Goal: Task Accomplishment & Management: Complete application form

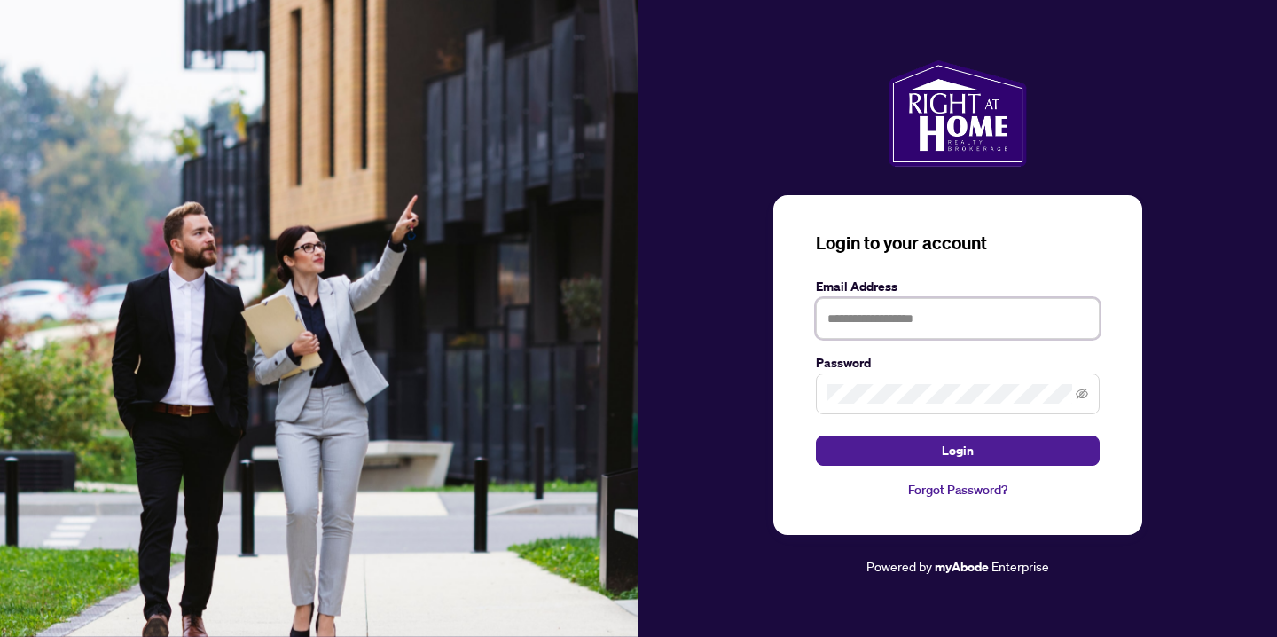
click at [878, 310] on input "text" at bounding box center [958, 318] width 284 height 41
type input "**********"
click at [816, 435] on button "Login" at bounding box center [958, 450] width 284 height 30
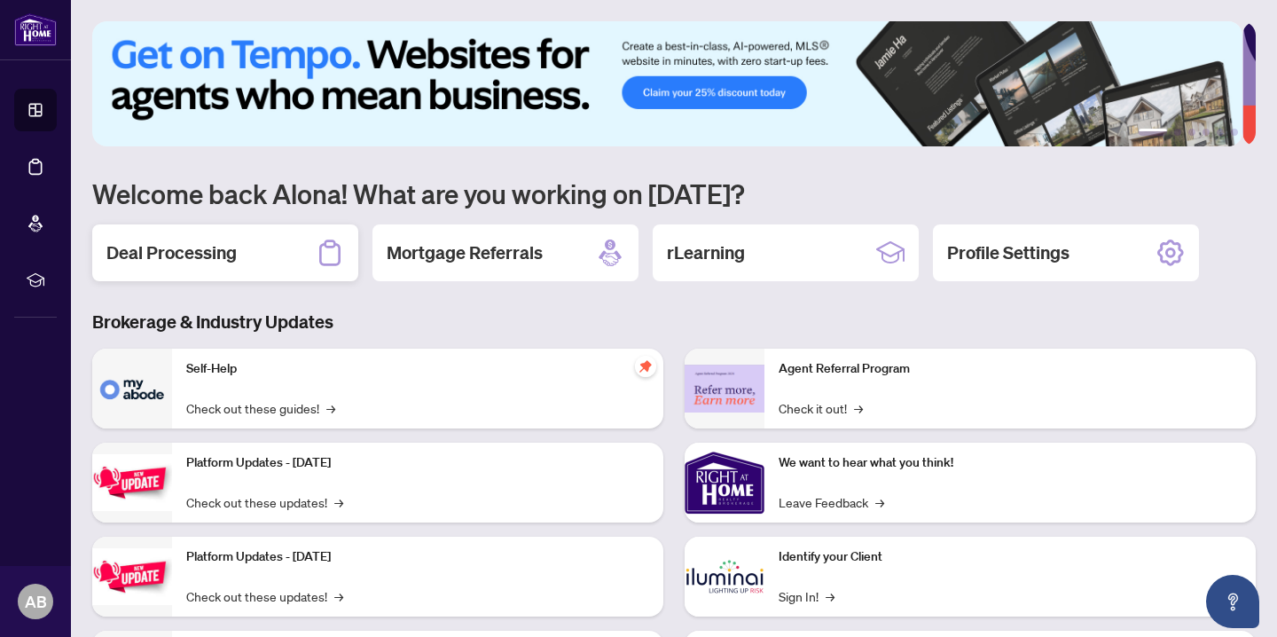
click at [171, 257] on h2 "Deal Processing" at bounding box center [171, 252] width 130 height 25
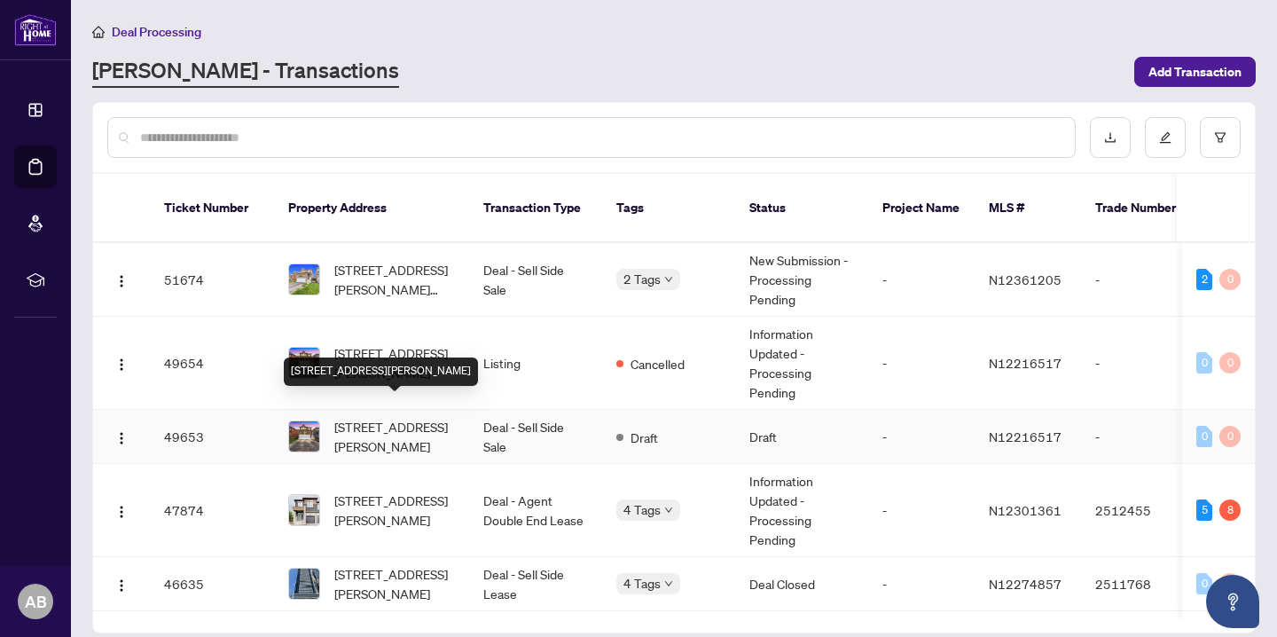
click at [388, 420] on span "[STREET_ADDRESS][PERSON_NAME]" at bounding box center [394, 436] width 121 height 39
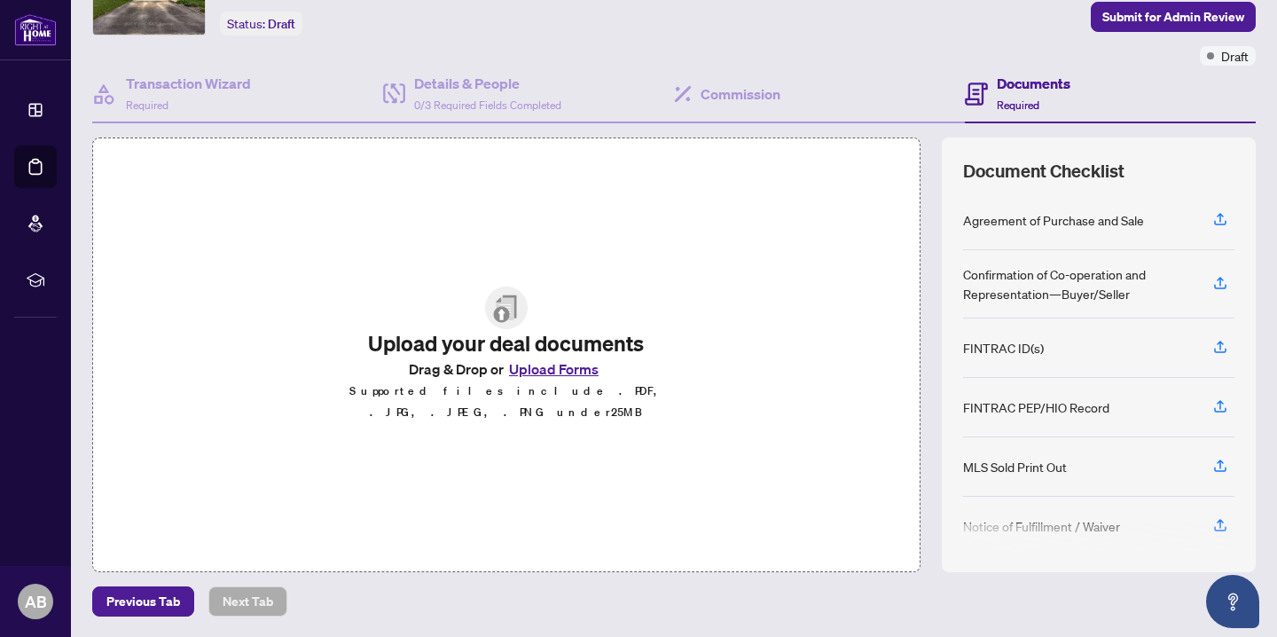
scroll to position [67, 0]
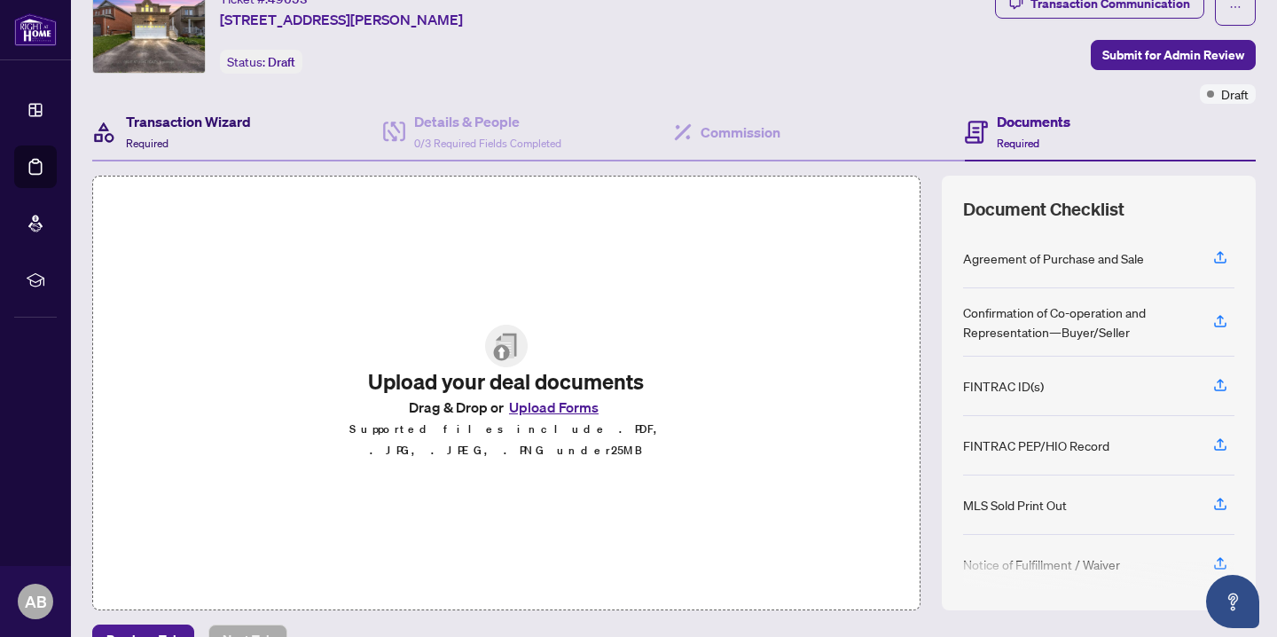
click at [187, 127] on h4 "Transaction Wizard" at bounding box center [188, 121] width 125 height 21
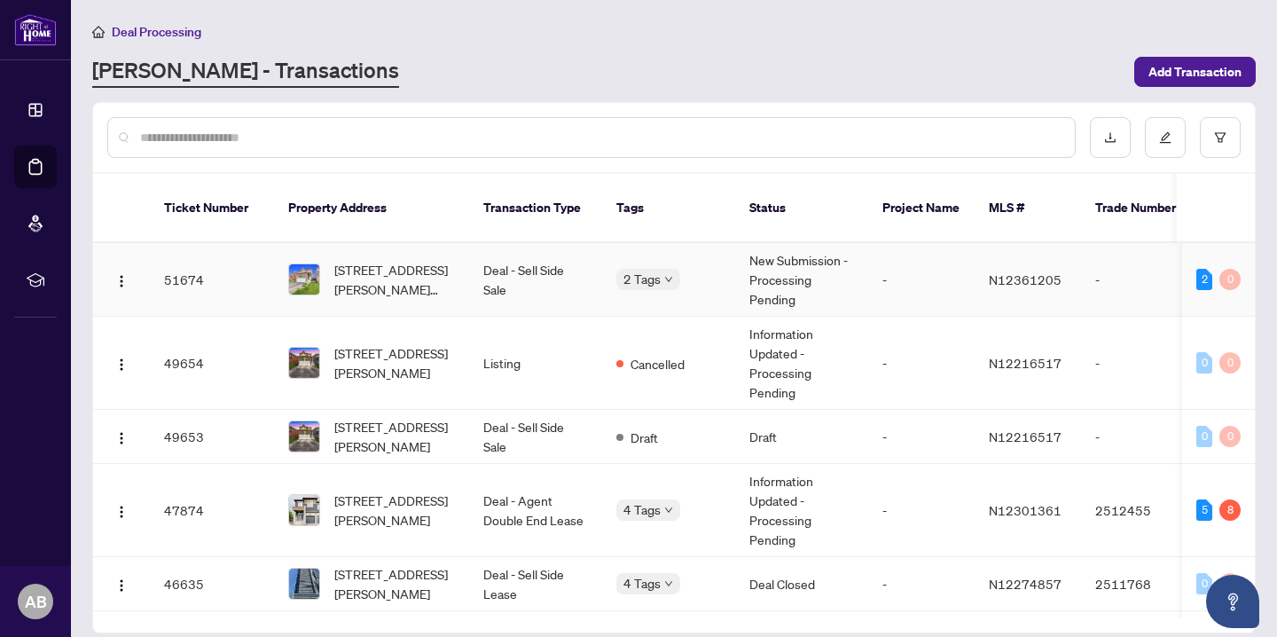
click at [402, 260] on span "[STREET_ADDRESS][PERSON_NAME][PERSON_NAME]" at bounding box center [394, 279] width 121 height 39
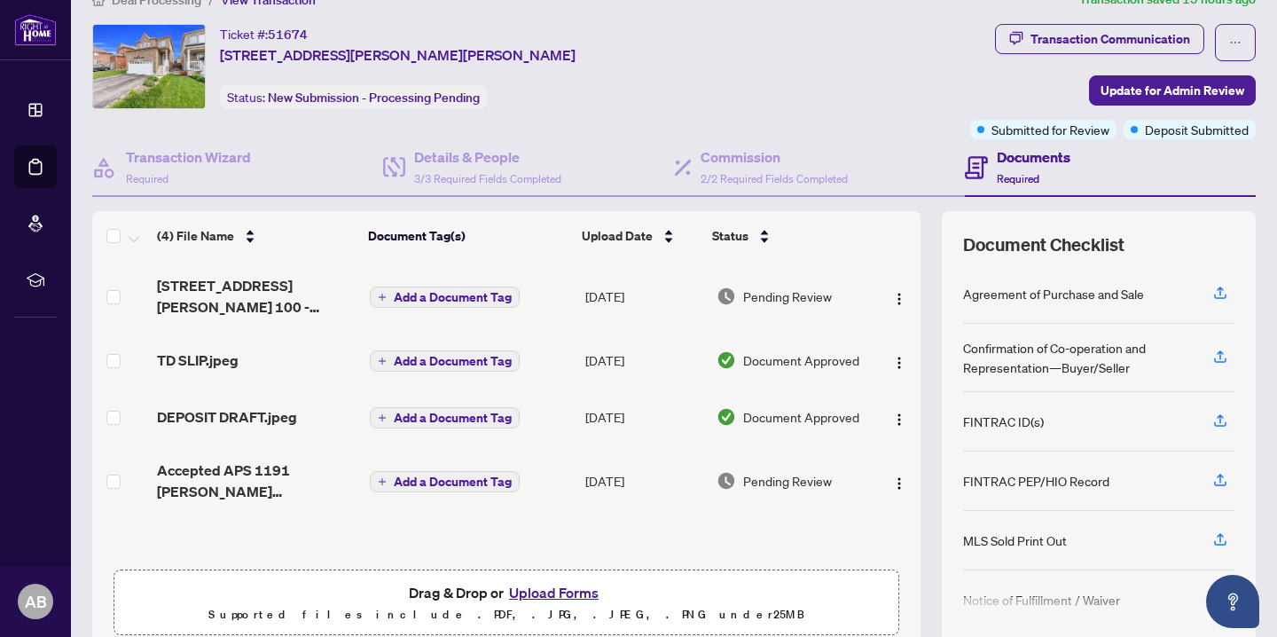
scroll to position [106, 0]
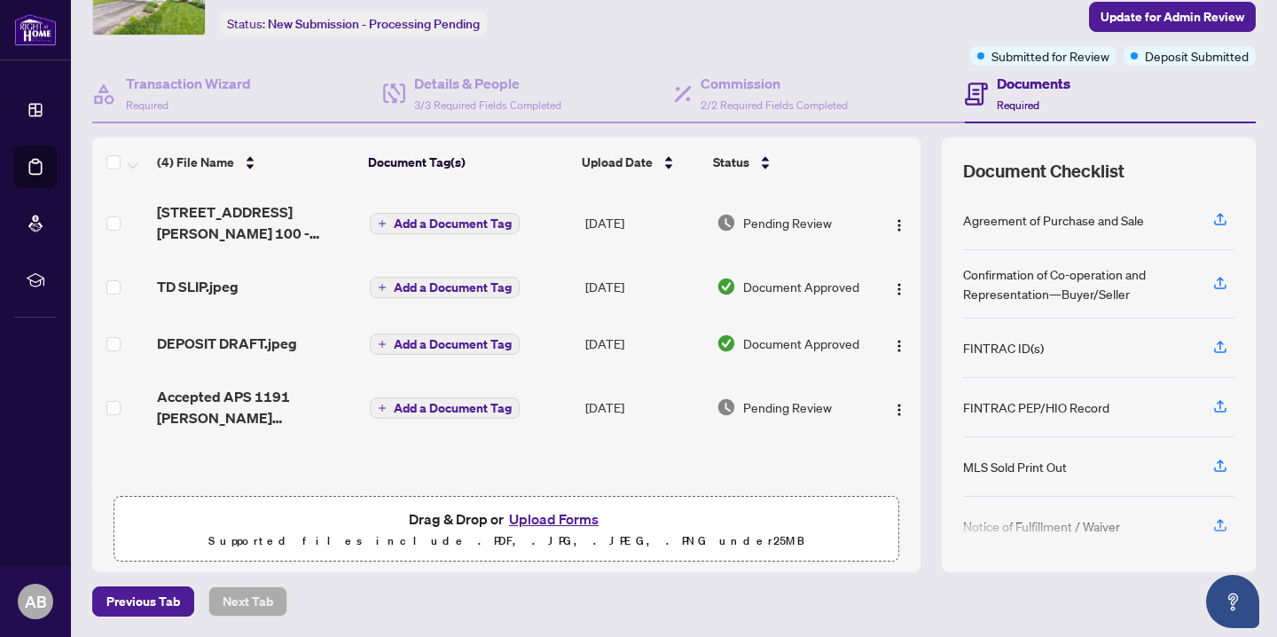
click at [524, 520] on button "Upload Forms" at bounding box center [554, 518] width 100 height 23
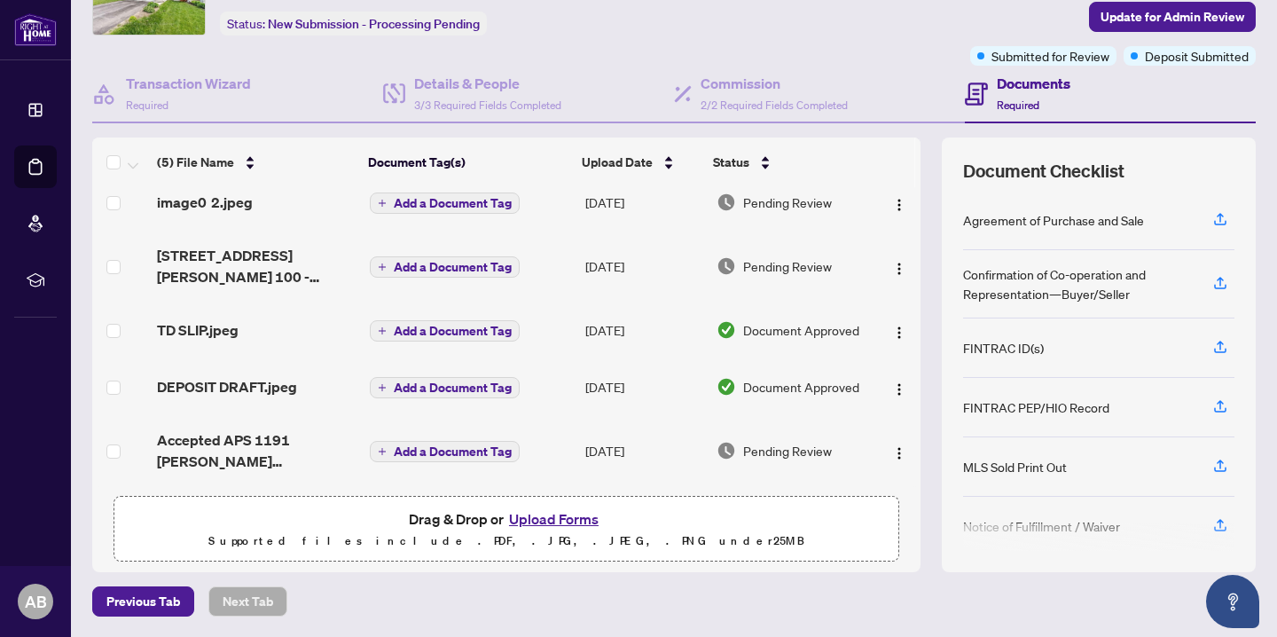
scroll to position [0, 0]
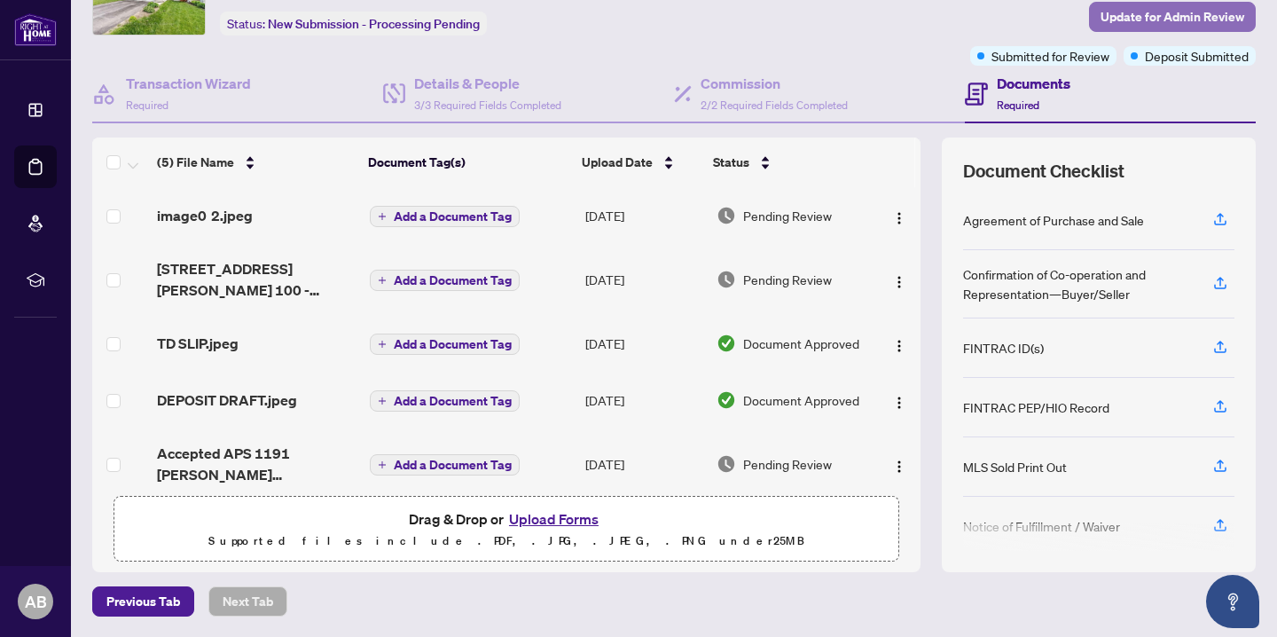
click at [1183, 16] on span "Update for Admin Review" at bounding box center [1173, 17] width 144 height 28
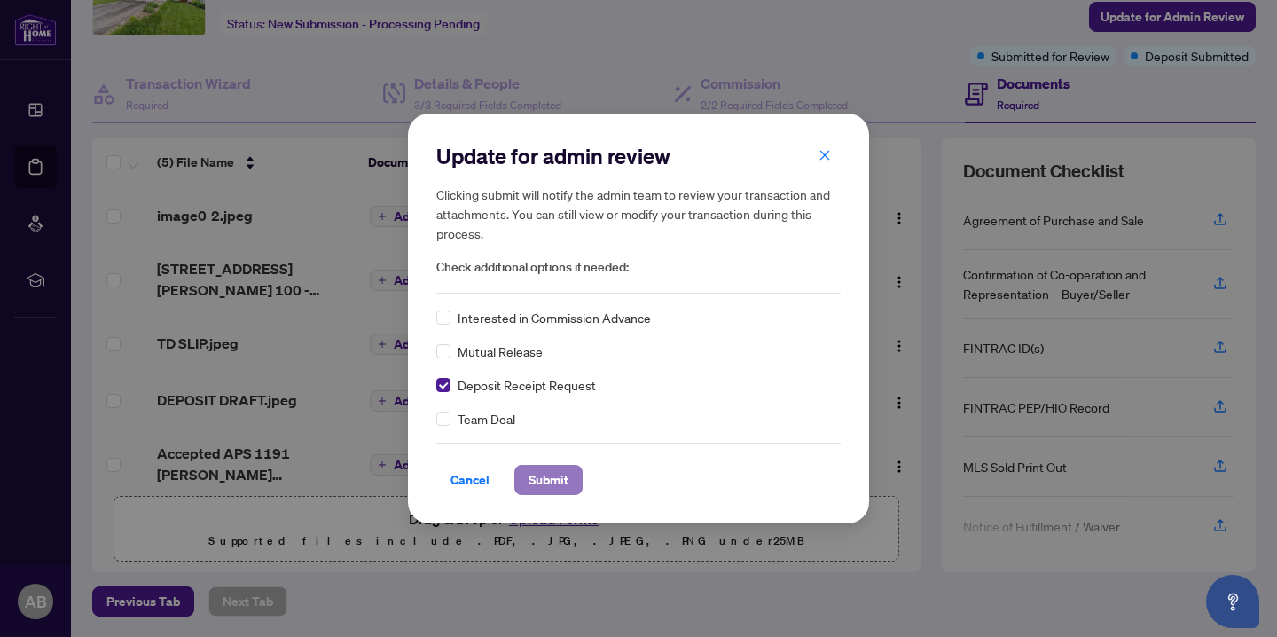
click at [537, 485] on span "Submit" at bounding box center [549, 480] width 40 height 28
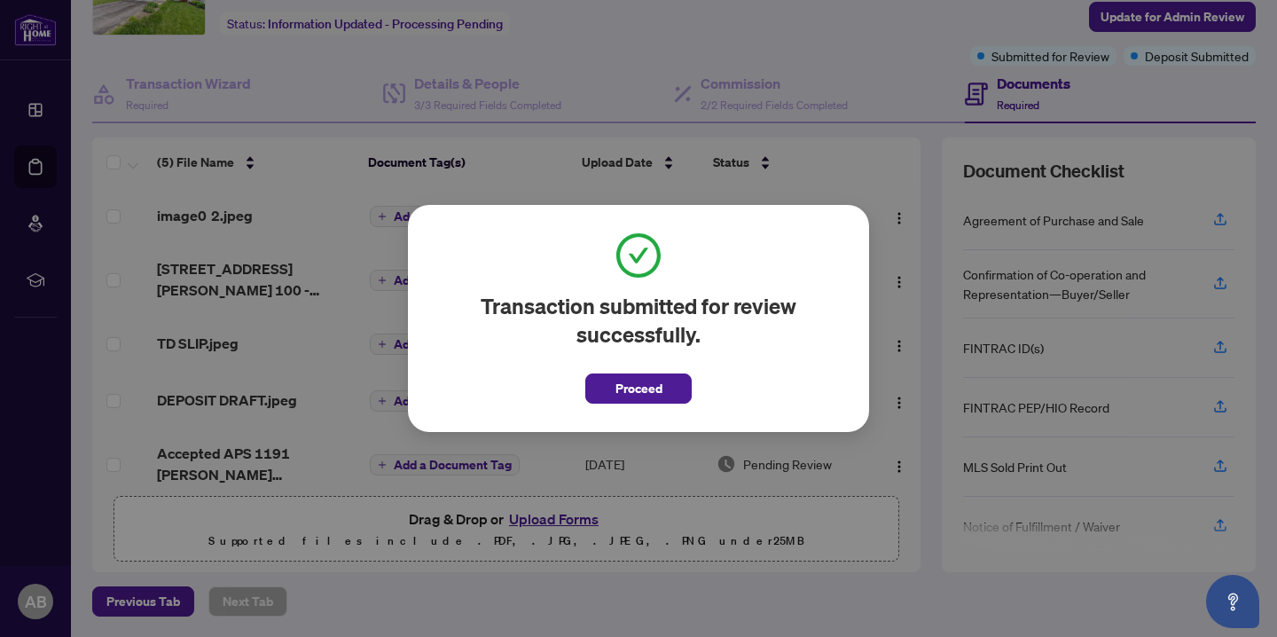
click at [526, 114] on div "Transaction submitted for review successfully. Proceed Cancel OK" at bounding box center [638, 318] width 1277 height 637
